Goal: Information Seeking & Learning: Learn about a topic

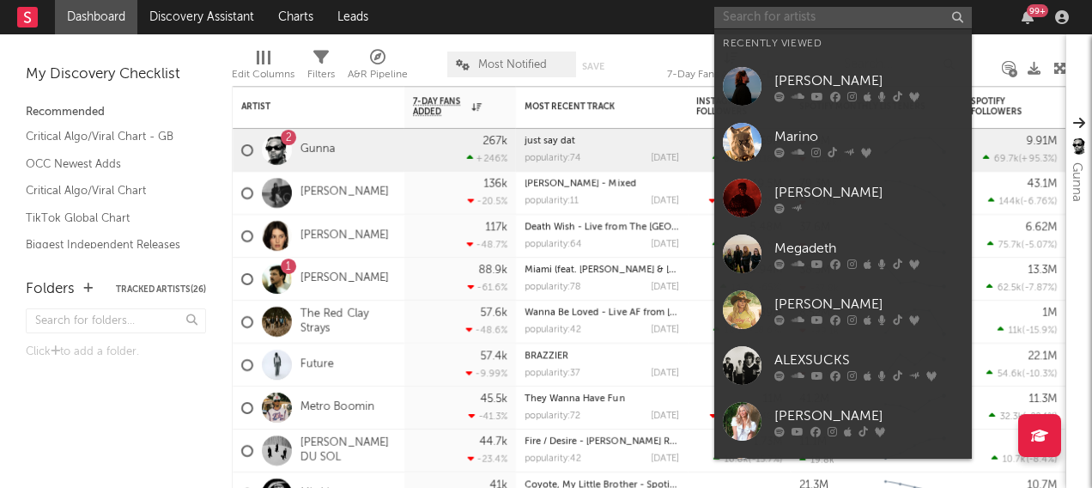
click at [790, 23] on input "text" at bounding box center [843, 17] width 258 height 21
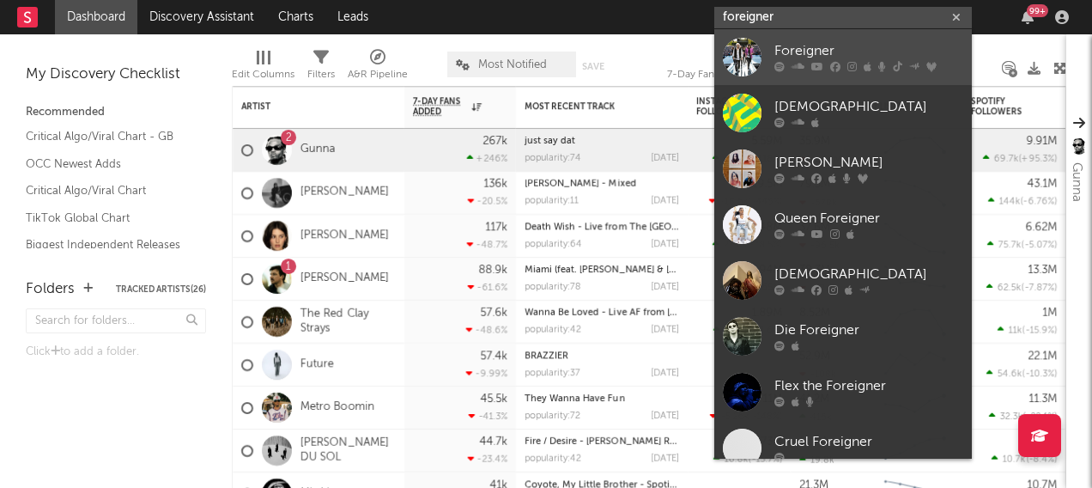
type input "foreigner"
click at [750, 52] on div at bounding box center [742, 57] width 39 height 39
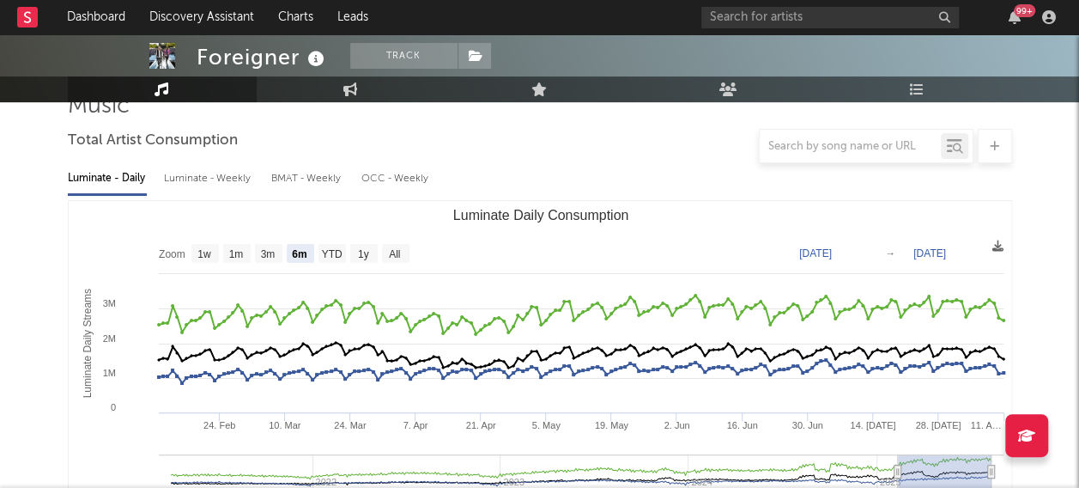
scroll to position [141, 0]
click at [400, 254] on text "All" at bounding box center [394, 253] width 11 height 12
select select "All"
type input "[DATE]"
